Goal: Find specific page/section: Find specific page/section

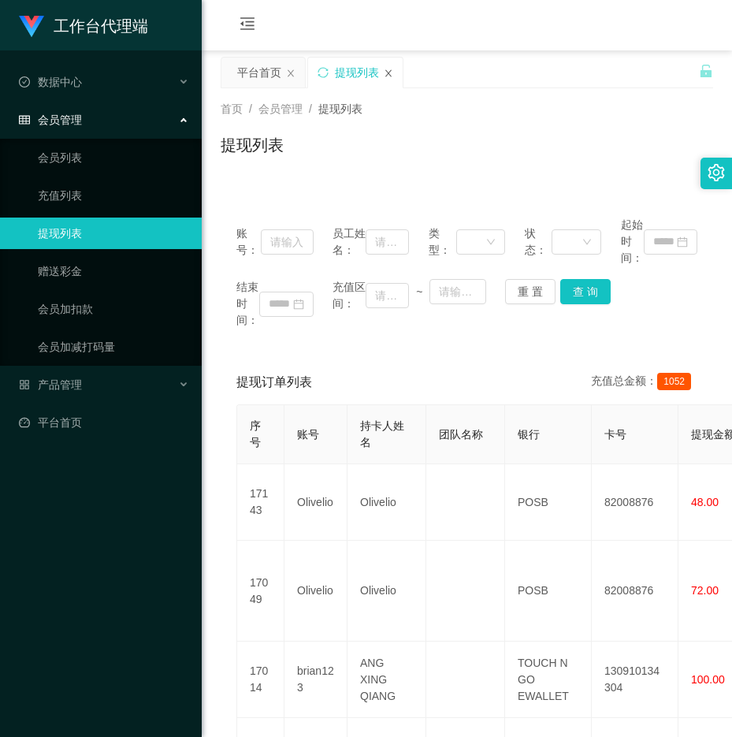
click at [388, 73] on icon "图标: close" at bounding box center [388, 72] width 6 height 7
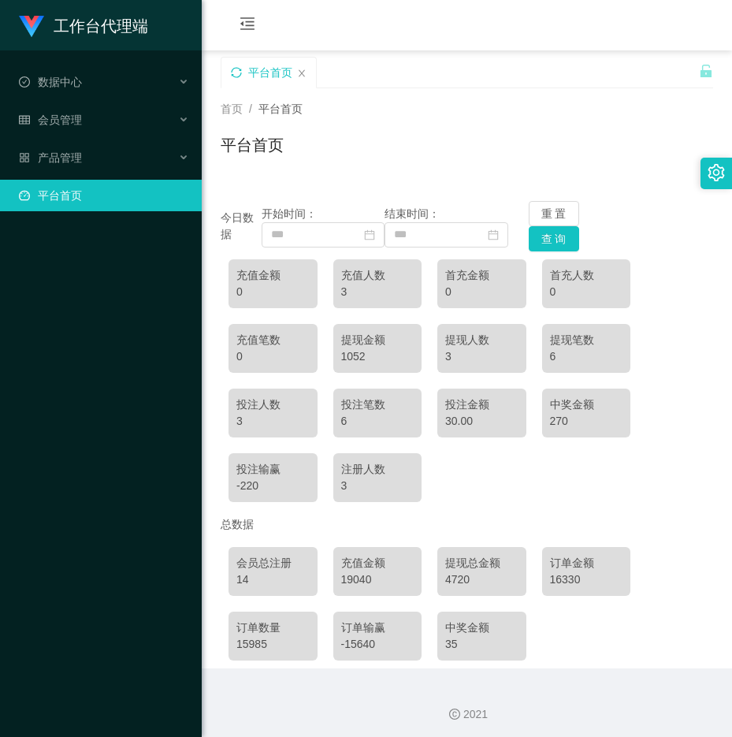
click at [239, 75] on icon "图标: sync" at bounding box center [236, 72] width 11 height 11
click at [240, 72] on icon "图标: sync" at bounding box center [236, 72] width 11 height 11
click at [235, 74] on icon "图标: sync" at bounding box center [236, 72] width 11 height 11
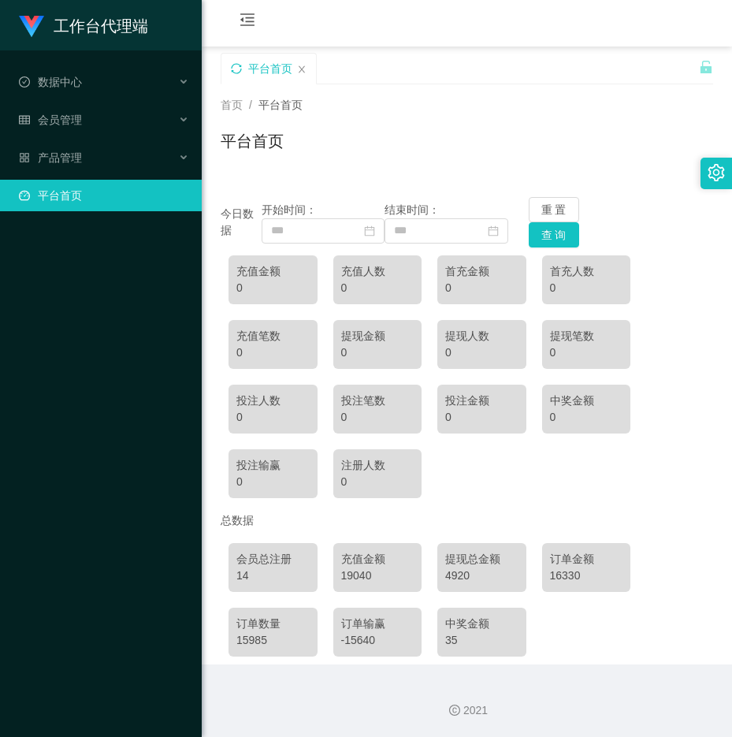
scroll to position [5, 0]
click at [253, 573] on div "14" at bounding box center [272, 575] width 73 height 17
click at [252, 571] on div "14" at bounding box center [272, 575] width 73 height 17
click at [84, 121] on div "会员管理" at bounding box center [101, 120] width 202 height 32
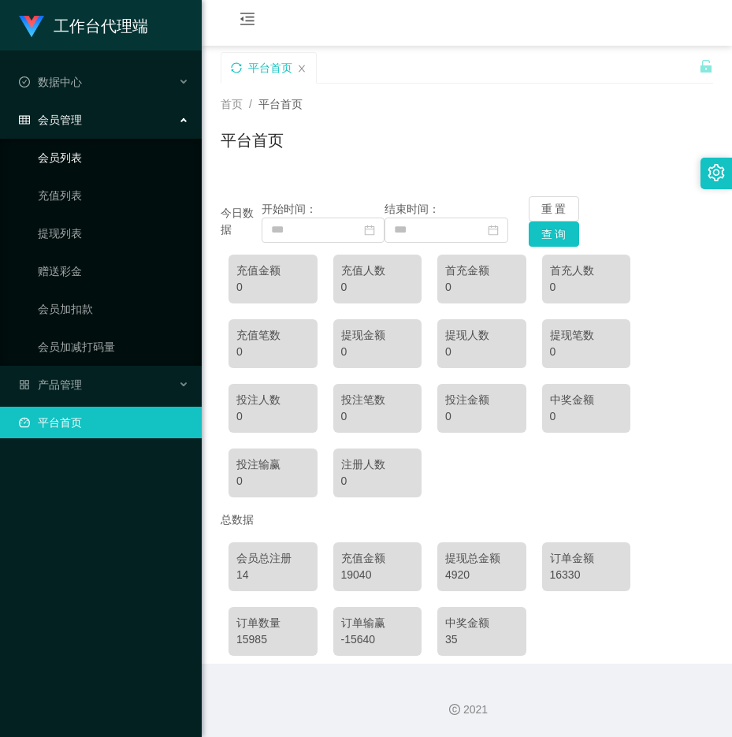
click at [87, 156] on link "会员列表" at bounding box center [113, 158] width 151 height 32
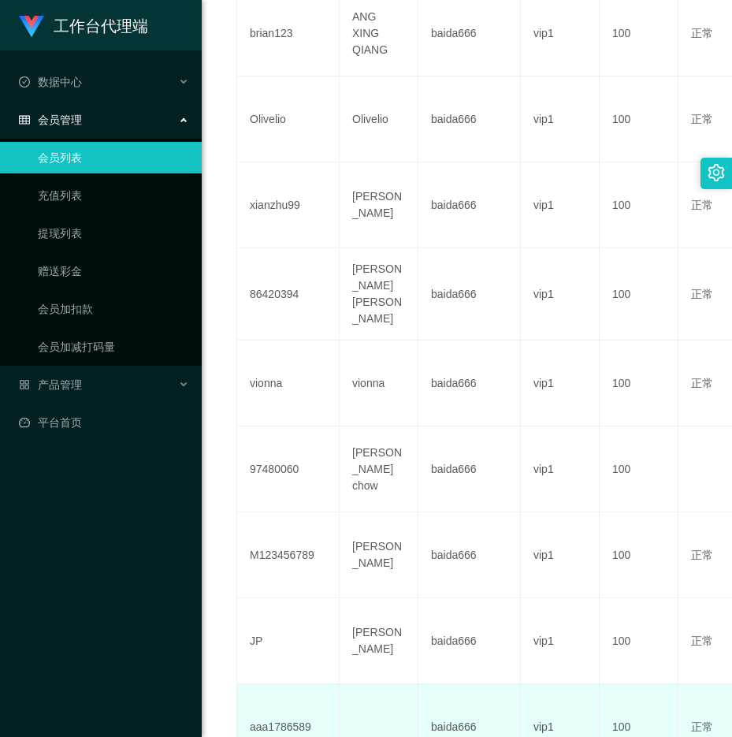
scroll to position [693, 0]
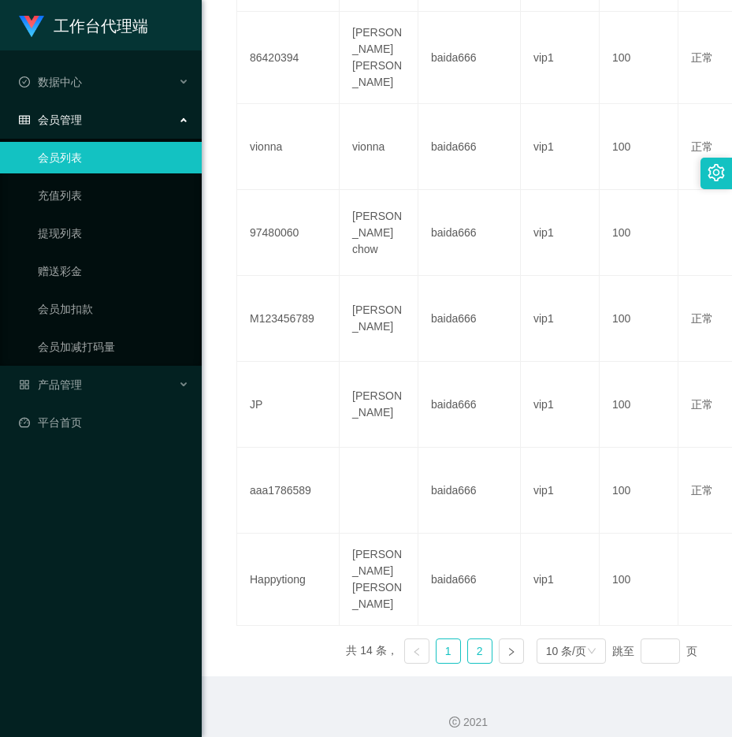
click at [468, 639] on link "2" at bounding box center [480, 651] width 24 height 24
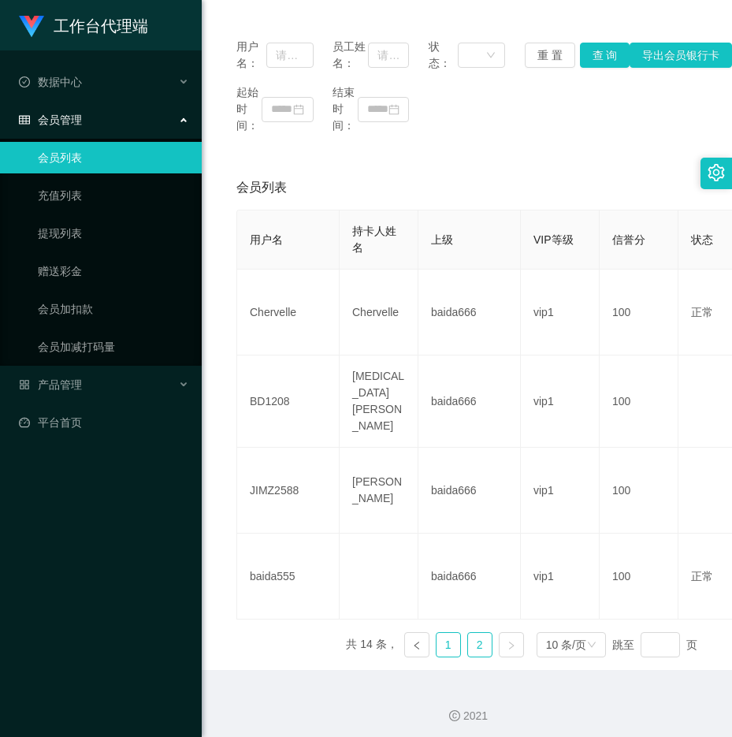
click at [449, 635] on link "1" at bounding box center [449, 645] width 24 height 24
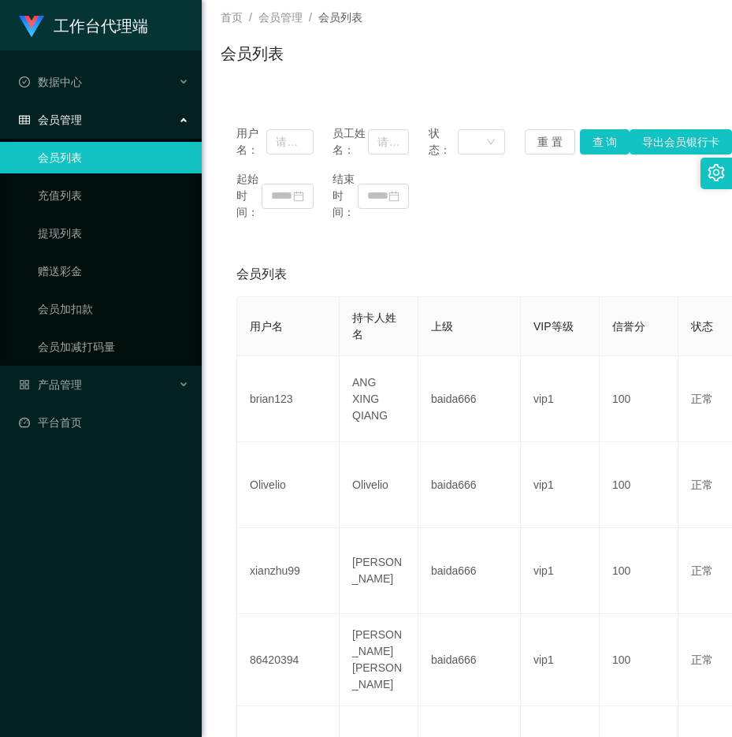
scroll to position [0, 0]
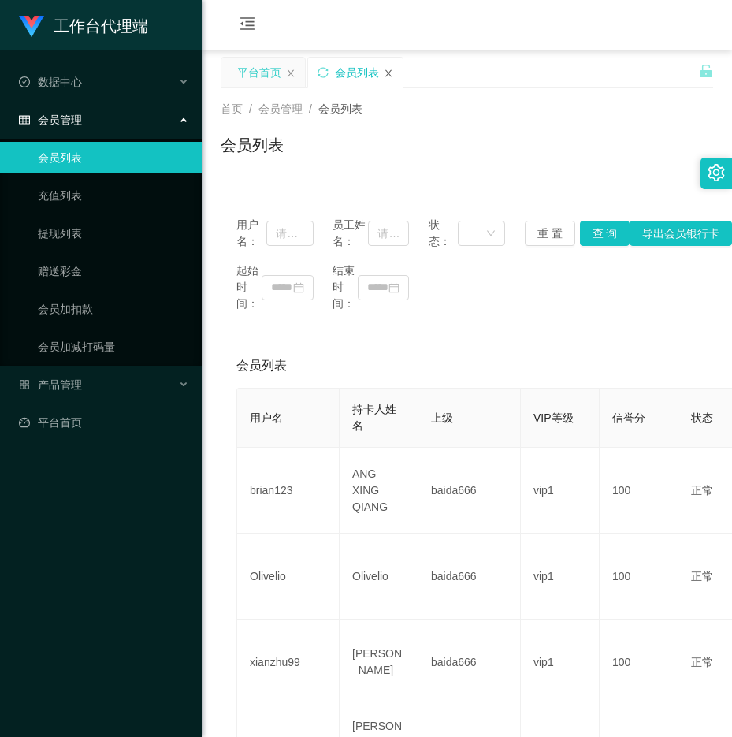
click at [384, 72] on div "会员列表" at bounding box center [355, 73] width 95 height 30
click at [392, 70] on icon "图标: close" at bounding box center [388, 73] width 9 height 9
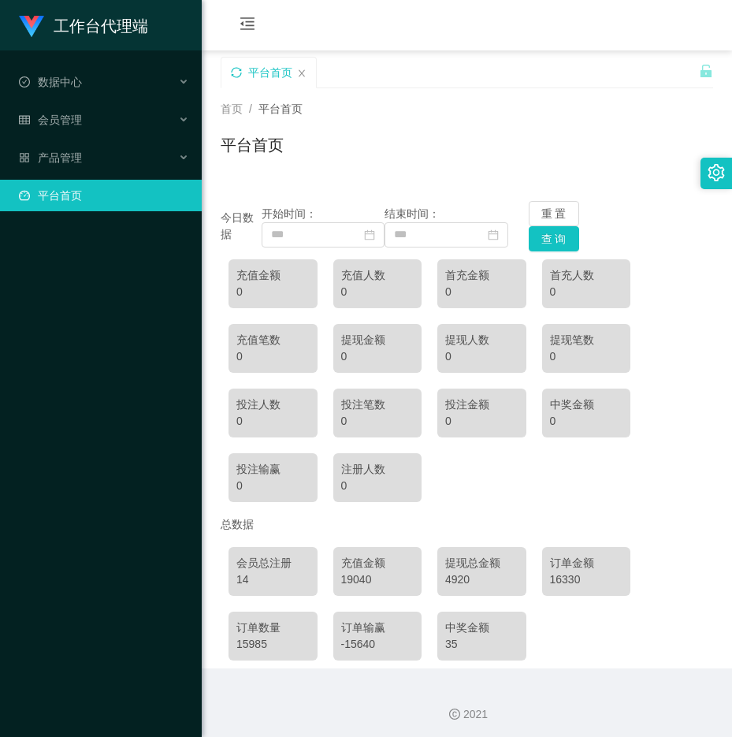
click at [230, 76] on div "平台首页" at bounding box center [268, 73] width 95 height 30
click at [236, 73] on icon "图标: sync" at bounding box center [236, 72] width 11 height 11
